Goal: Find specific page/section: Find specific page/section

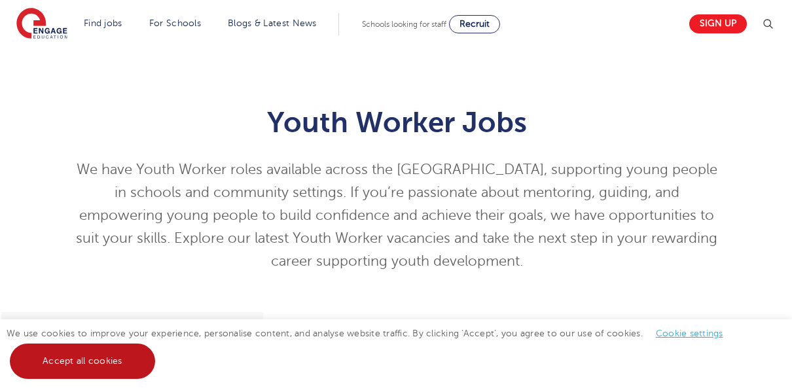
click at [67, 362] on link "Accept all cookies" at bounding box center [82, 360] width 145 height 35
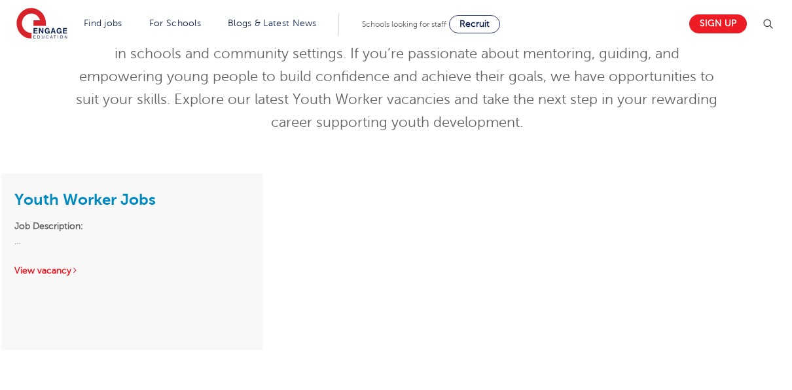
scroll to position [196, 0]
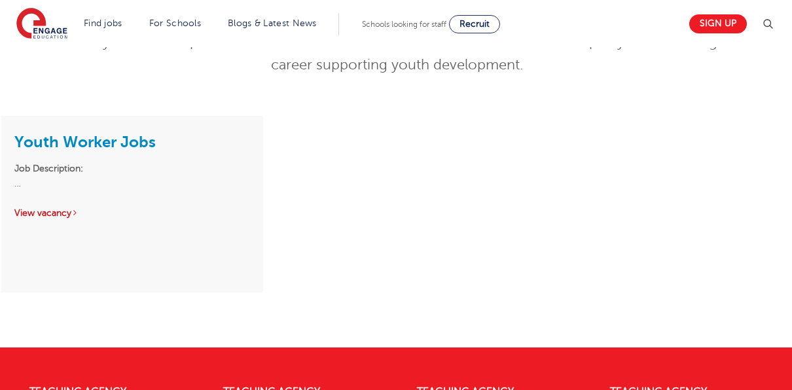
click at [57, 215] on link "View vacancy" at bounding box center [46, 213] width 64 height 10
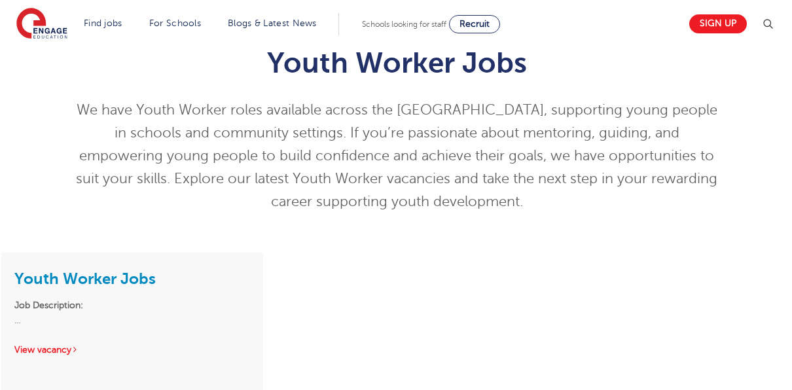
scroll to position [65, 0]
